Goal: Check status: Check status

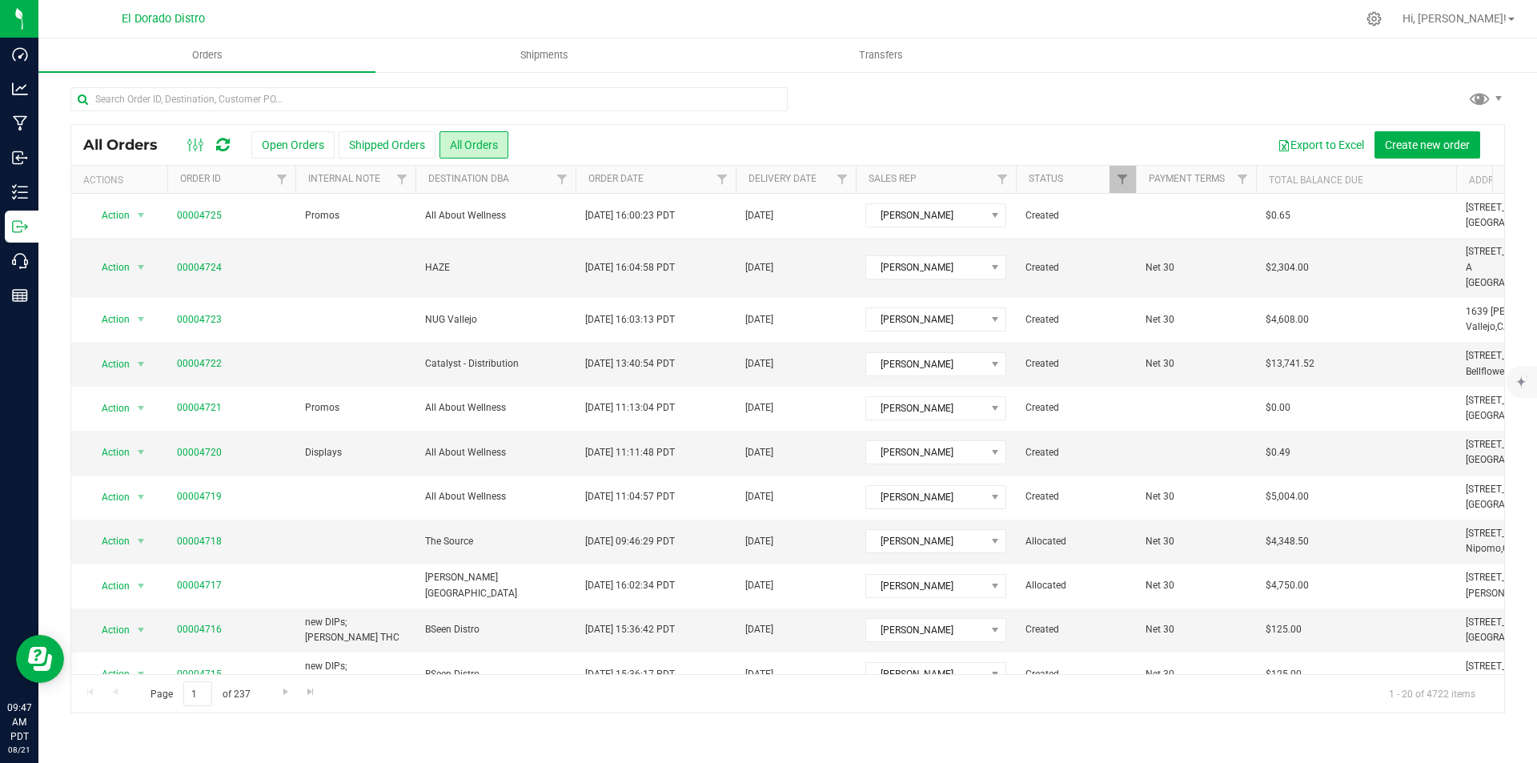
drag, startPoint x: 1189, startPoint y: 89, endPoint x: 805, endPoint y: 107, distance: 383.8
click at [1189, 89] on div at bounding box center [787, 105] width 1434 height 37
click at [424, 90] on input "text" at bounding box center [428, 99] width 717 height 24
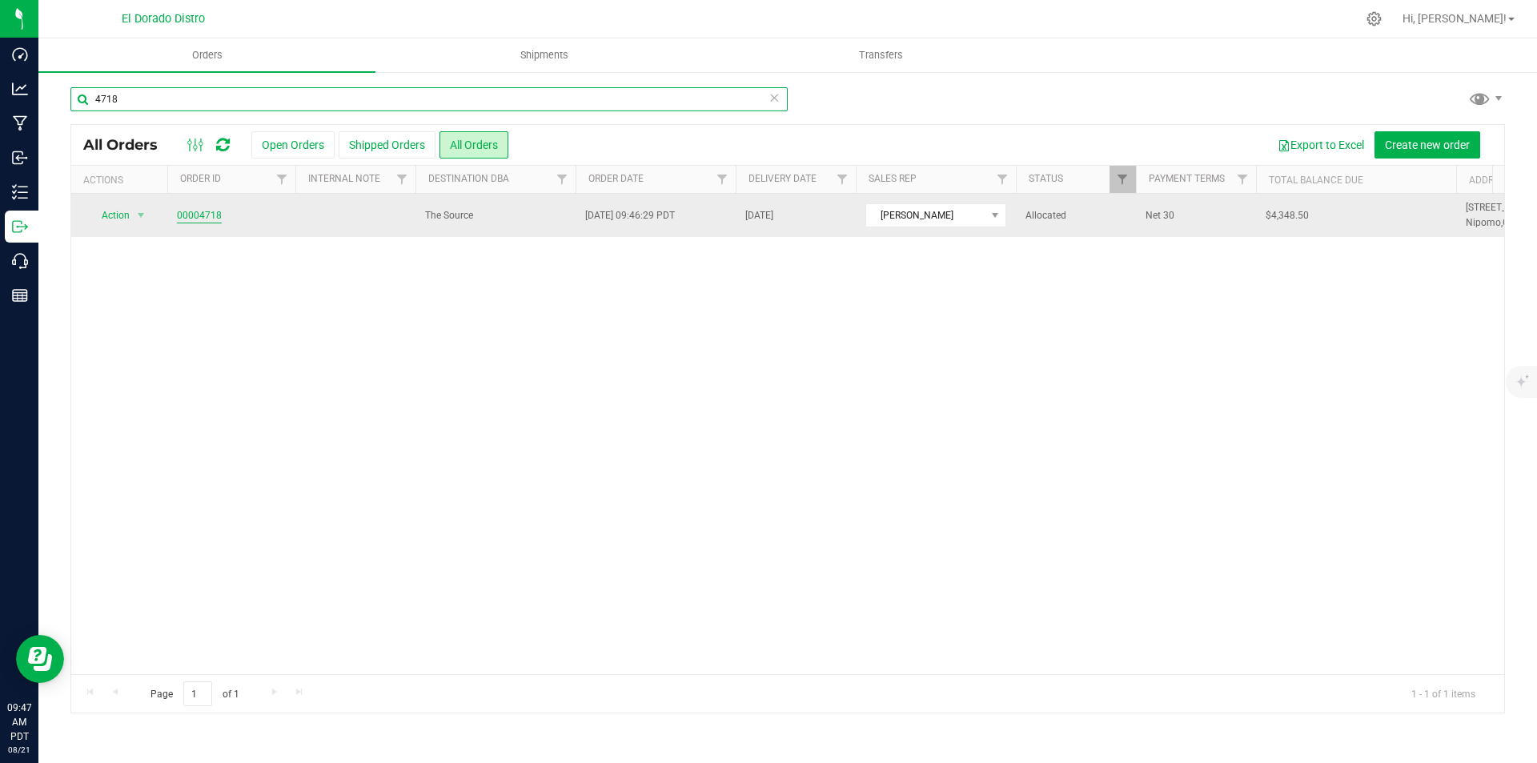
type input "4718"
click at [202, 218] on link "00004718" at bounding box center [199, 215] width 45 height 15
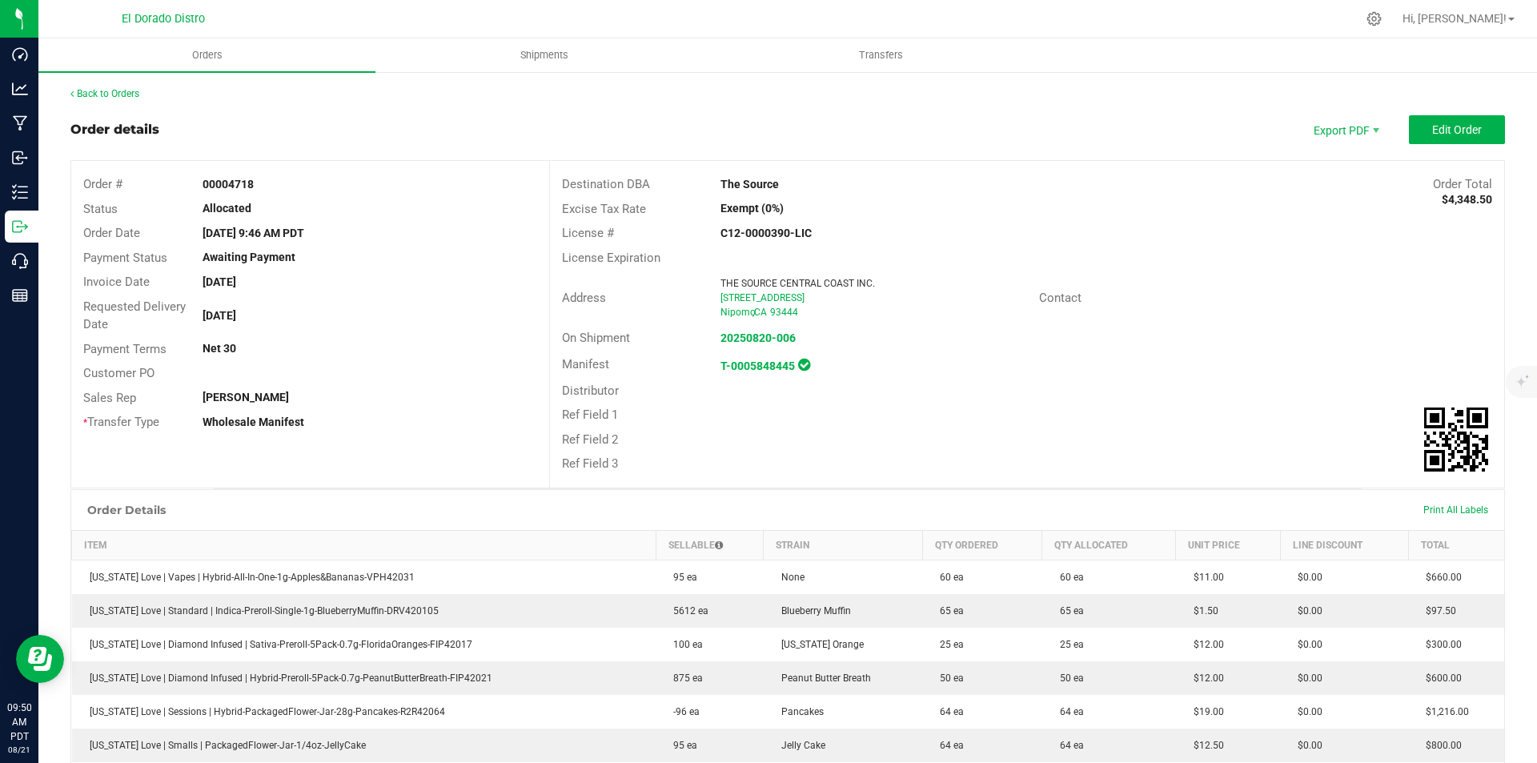
click at [1237, 422] on div "Ref Field 1" at bounding box center [1027, 415] width 954 height 25
click at [1149, 407] on div "Ref Field 1" at bounding box center [1027, 415] width 954 height 25
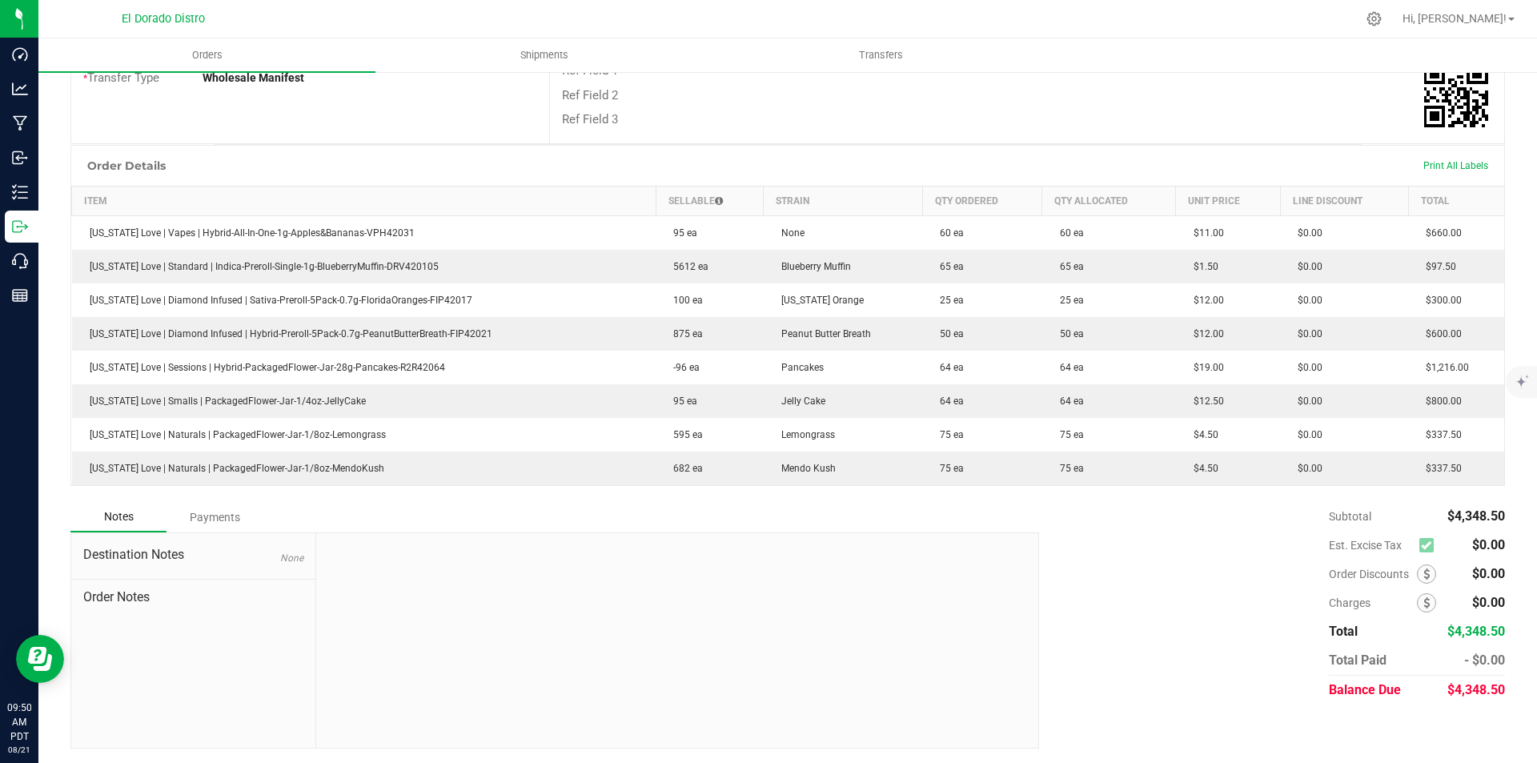
scroll to position [346, 0]
click at [1197, 494] on div "Order Details Print All Labels Item Sellable Strain Qty Ordered Qty Allocated U…" at bounding box center [787, 321] width 1434 height 357
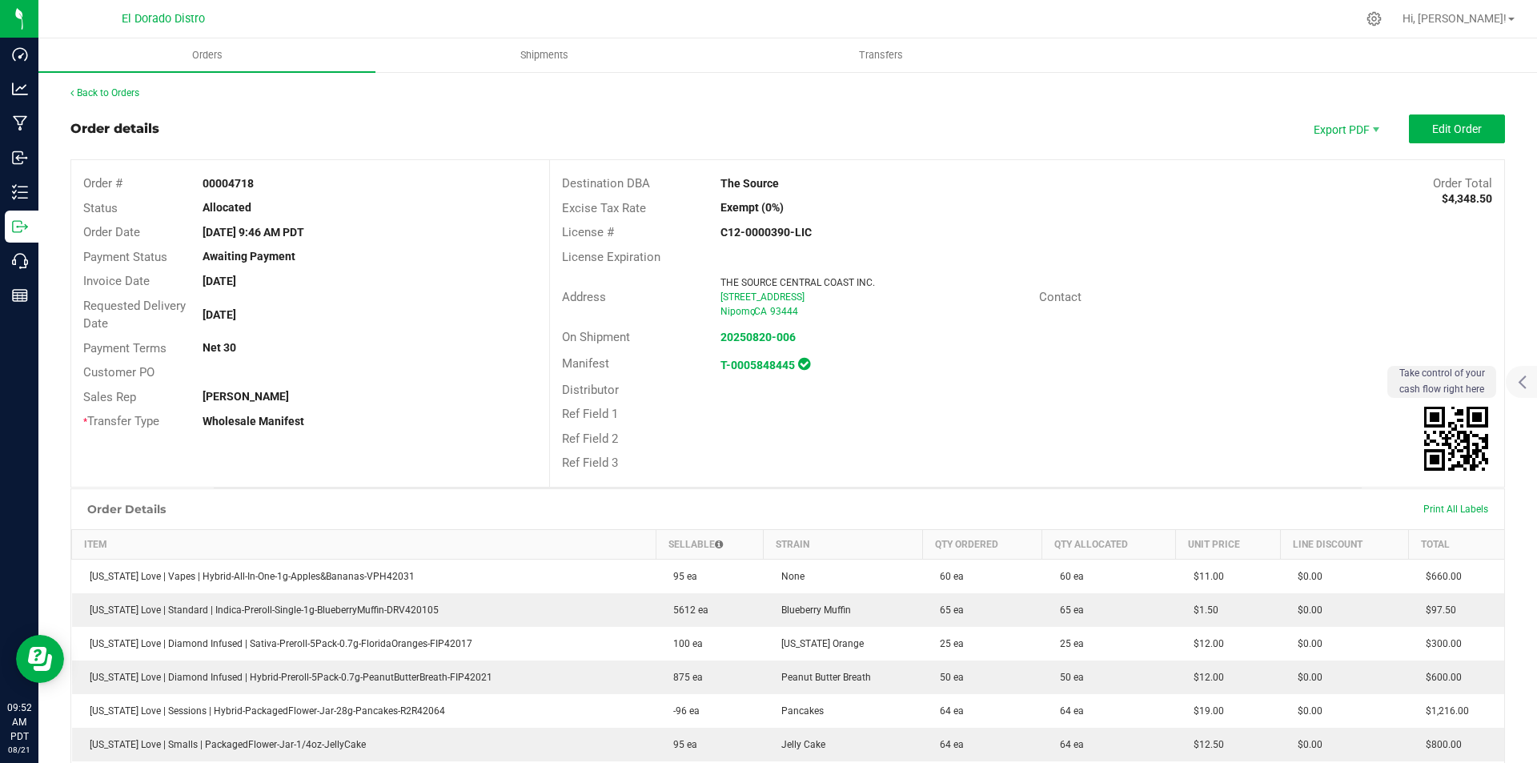
scroll to position [0, 0]
click at [126, 92] on link "Back to Orders" at bounding box center [104, 93] width 69 height 11
